Goal: Task Accomplishment & Management: Manage account settings

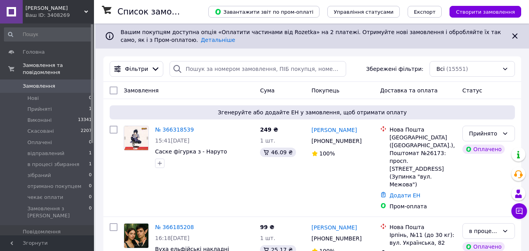
click at [127, 82] on div "Замовлення Cума Покупець Доставка та оплата Статус" at bounding box center [311, 90] width 417 height 17
click at [168, 128] on link "№ 366318539" at bounding box center [174, 129] width 39 height 6
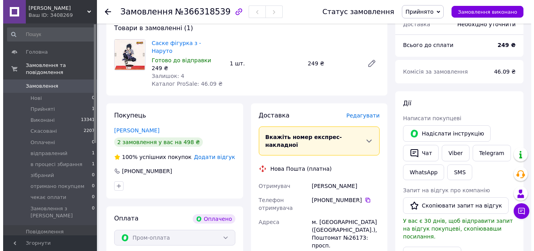
scroll to position [78, 0]
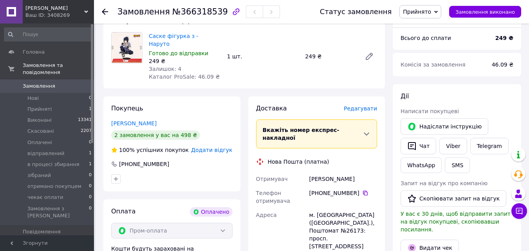
click at [366, 105] on span "Редагувати" at bounding box center [359, 108] width 33 height 6
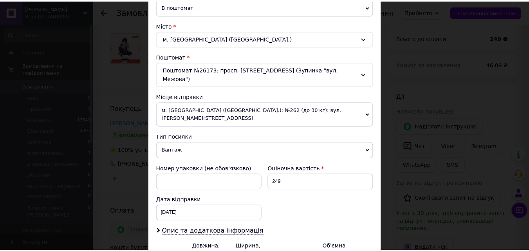
scroll to position [269, 0]
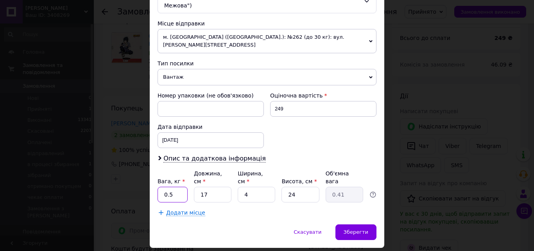
click at [183, 187] on input "0.5" at bounding box center [173, 195] width 30 height 16
type input "0.2"
click at [370, 224] on div "Зберегти" at bounding box center [356, 232] width 41 height 16
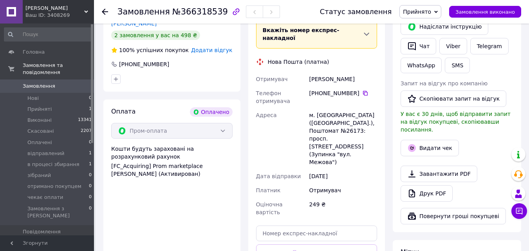
scroll to position [196, 0]
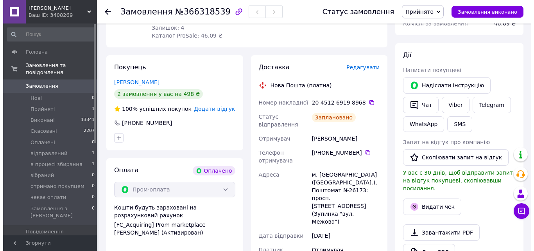
scroll to position [117, 0]
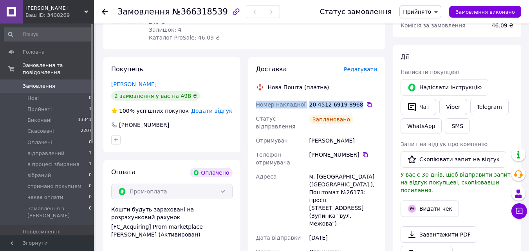
drag, startPoint x: 355, startPoint y: 95, endPoint x: 254, endPoint y: 96, distance: 100.9
click at [254, 97] on div "Номер накладної 20 4512 6919 8968   Статус відправлення Заплановано Отримувач […" at bounding box center [316, 199] width 124 height 205
copy div "Номер накладної 20 4512 6919 8968"
click at [416, 104] on button "Чат" at bounding box center [418, 107] width 36 height 16
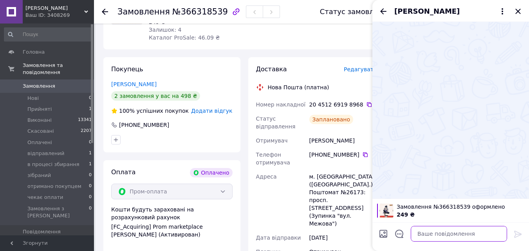
click at [437, 234] on textarea at bounding box center [458, 234] width 96 height 16
paste textarea "Номер накладної 20 4512 6919 8968"
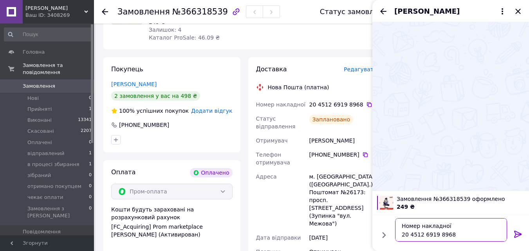
type textarea "Номер накладної 20 4512 6919 8968"
click at [514, 231] on icon at bounding box center [517, 233] width 7 height 7
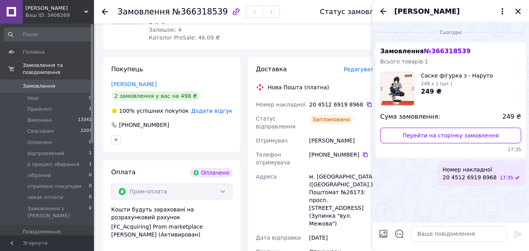
click at [515, 13] on icon "Закрити" at bounding box center [517, 11] width 9 height 9
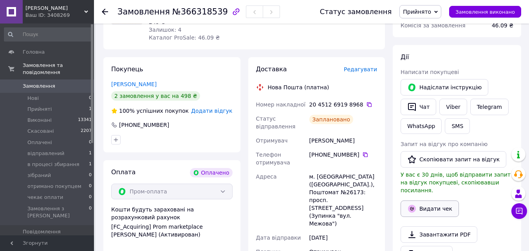
click at [434, 201] on button "Видати чек" at bounding box center [429, 208] width 58 height 16
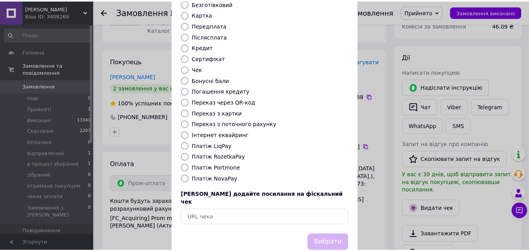
scroll to position [78, 0]
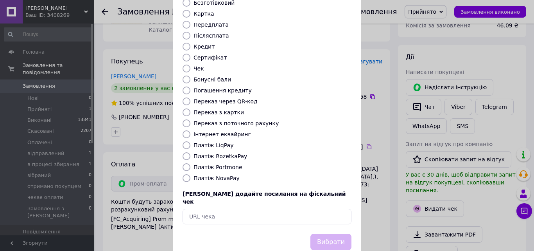
click at [220, 153] on label "Платіж RozetkaPay" at bounding box center [221, 156] width 54 height 6
click at [191, 152] on input "Платіж RozetkaPay" at bounding box center [187, 156] width 8 height 8
radio input "true"
click at [342, 234] on button "Вибрати" at bounding box center [331, 242] width 41 height 17
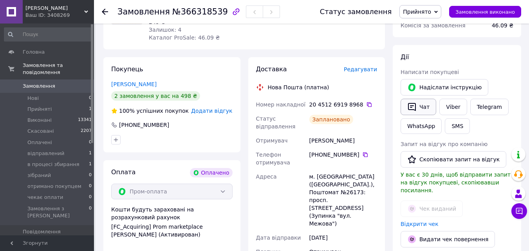
click at [413, 104] on icon "button" at bounding box center [411, 106] width 9 height 9
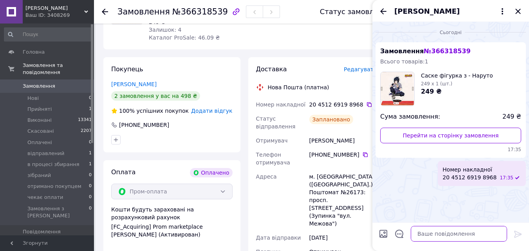
click at [433, 234] on textarea at bounding box center [458, 234] width 96 height 16
paste textarea "[URL][DOMAIN_NAME]"
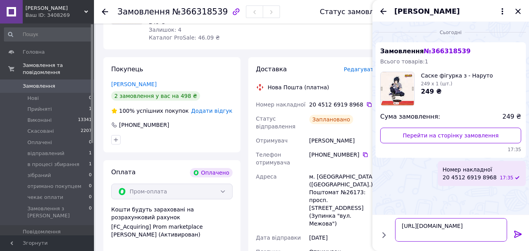
type textarea "[URL][DOMAIN_NAME]"
click at [520, 231] on icon at bounding box center [517, 233] width 9 height 9
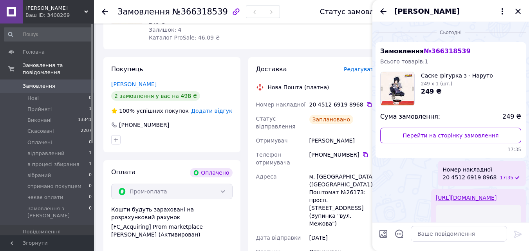
scroll to position [100, 0]
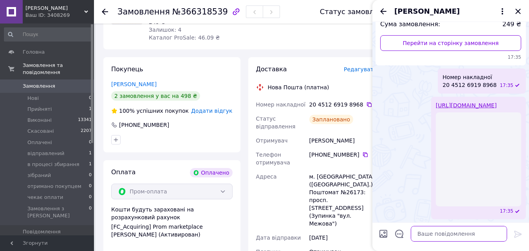
click at [456, 229] on textarea at bounding box center [458, 234] width 96 height 16
type textarea "дяка"
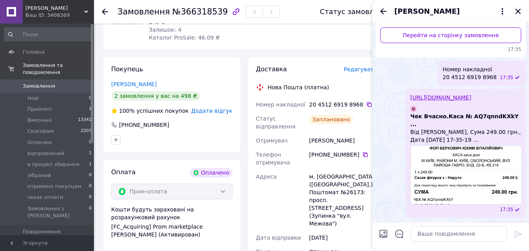
click at [518, 8] on icon "Закрити" at bounding box center [517, 11] width 9 height 9
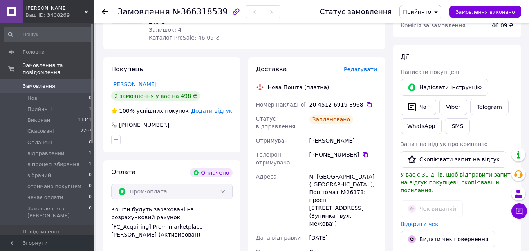
click at [431, 16] on span "Прийнято" at bounding box center [420, 11] width 42 height 13
click at [428, 76] on li "в процесі збирання" at bounding box center [430, 74] width 62 height 12
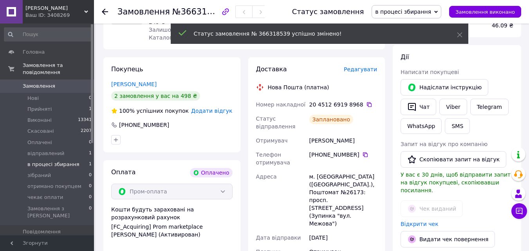
click at [52, 161] on span "в процесі збирання" at bounding box center [53, 164] width 52 height 7
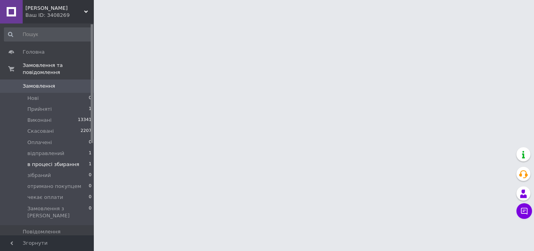
click at [52, 161] on span "в процесі збирання" at bounding box center [53, 164] width 52 height 7
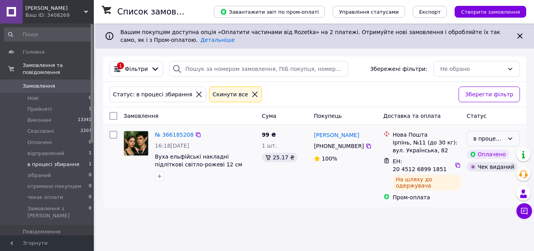
click at [489, 139] on div "в процесі збирання" at bounding box center [489, 138] width 31 height 9
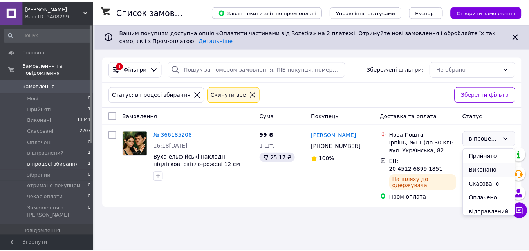
scroll to position [39, 0]
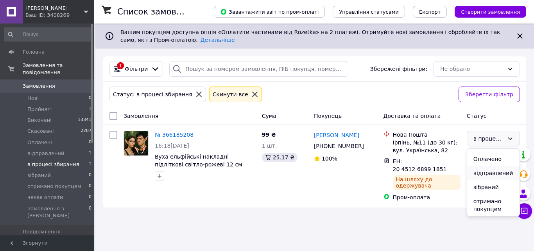
click at [487, 172] on li "відправлений" at bounding box center [493, 173] width 52 height 14
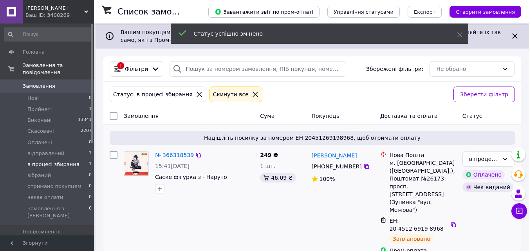
scroll to position [62, 0]
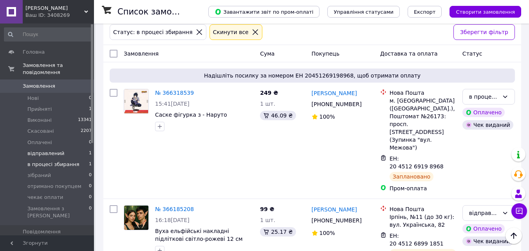
click at [52, 150] on span "відправлений" at bounding box center [45, 153] width 37 height 7
